Goal: Understand process/instructions: Understand process/instructions

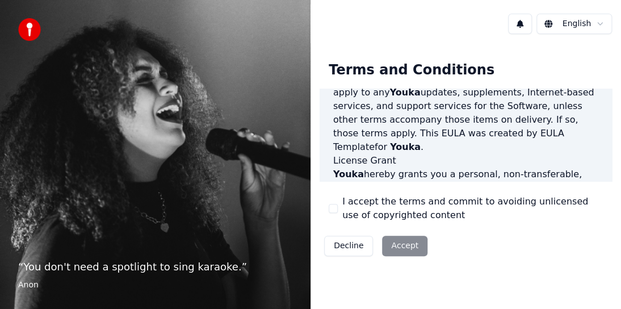
scroll to position [397, 0]
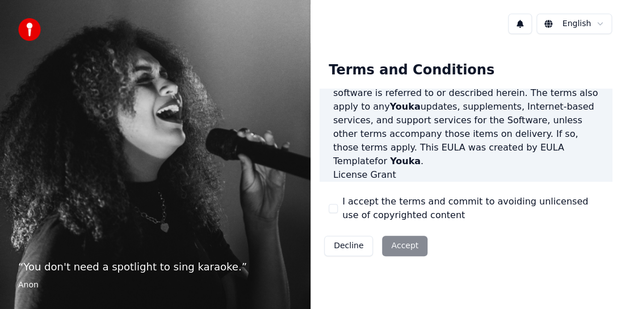
click at [397, 245] on div "Decline Accept" at bounding box center [376, 246] width 112 height 30
click at [399, 242] on div "Decline Accept" at bounding box center [376, 246] width 112 height 30
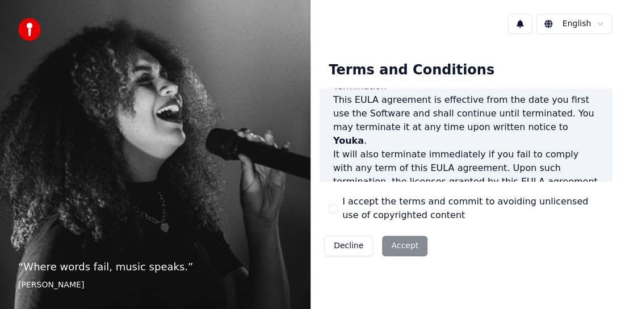
scroll to position [956, 0]
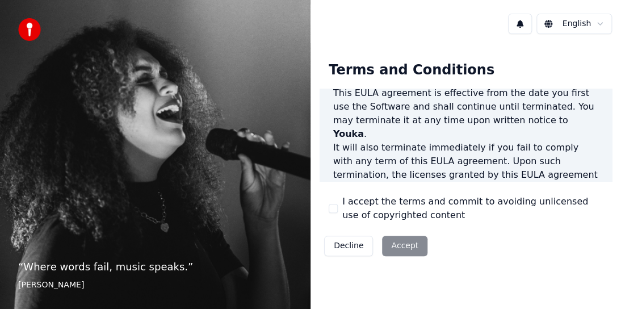
click at [410, 242] on div "Decline Accept" at bounding box center [376, 246] width 112 height 30
click at [403, 246] on div "Decline Accept" at bounding box center [376, 246] width 112 height 30
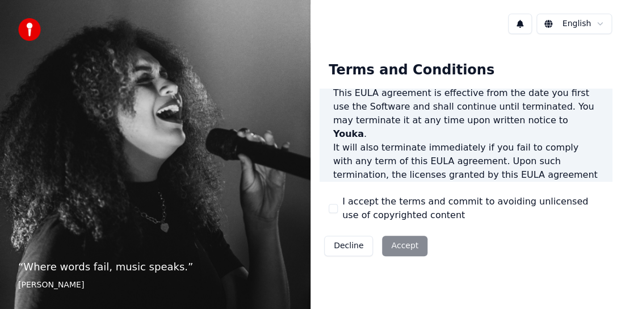
click at [370, 244] on button "Decline" at bounding box center [348, 246] width 49 height 20
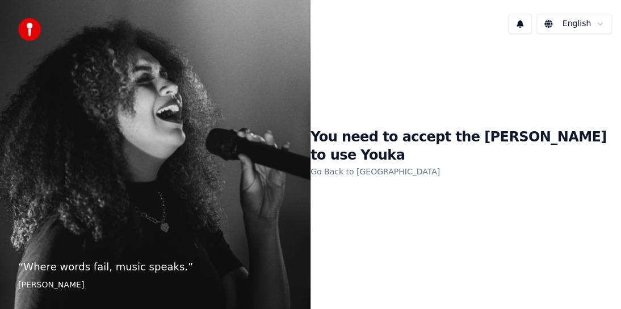
click at [363, 164] on link "Go Back to [GEOGRAPHIC_DATA]" at bounding box center [375, 171] width 129 height 18
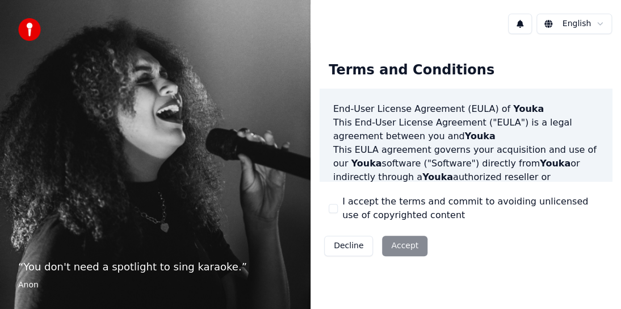
click at [397, 248] on div "Decline Accept" at bounding box center [376, 246] width 112 height 30
